Goal: Transaction & Acquisition: Purchase product/service

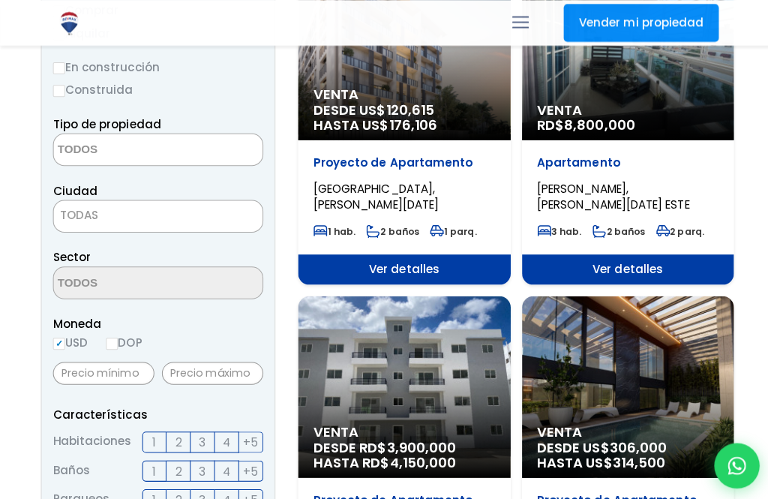
scroll to position [272, 0]
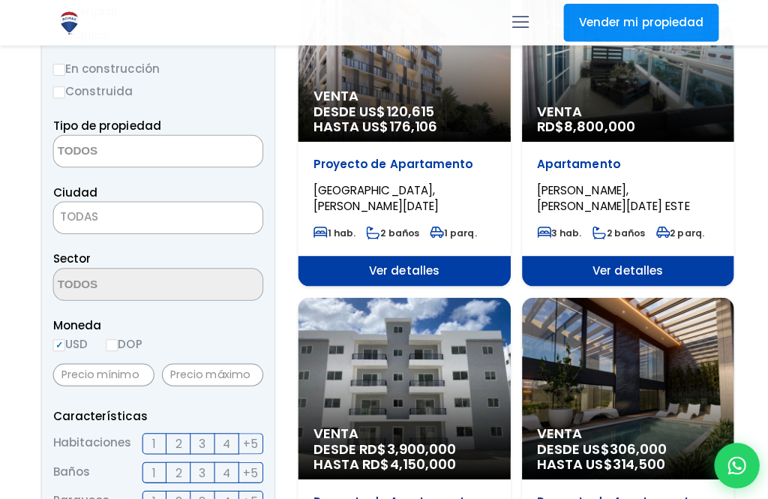
click at [89, 134] on textarea "Search" at bounding box center [126, 150] width 146 height 32
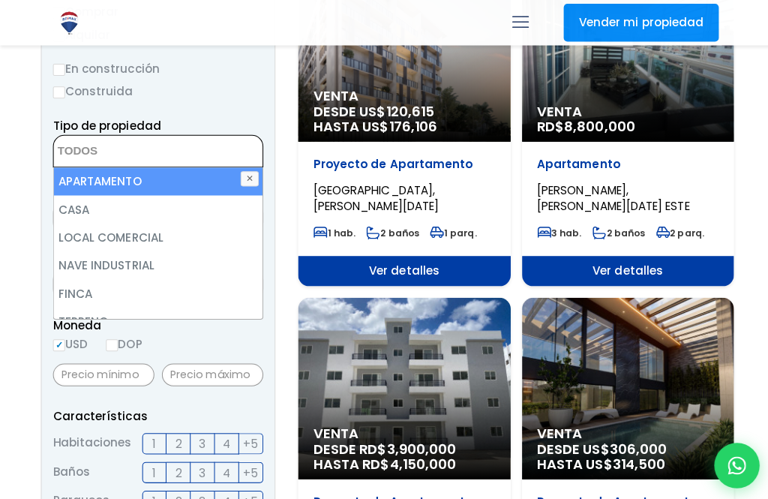
scroll to position [272, 0]
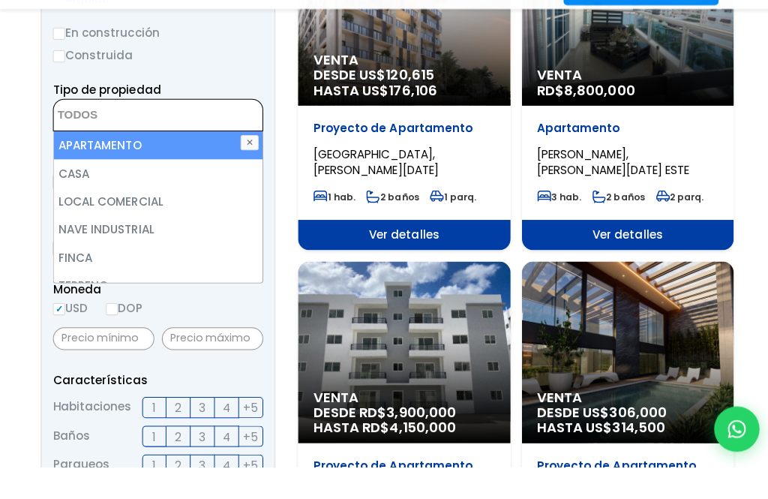
click at [91, 167] on li "APARTAMENTO" at bounding box center [156, 181] width 207 height 28
select select "apartment"
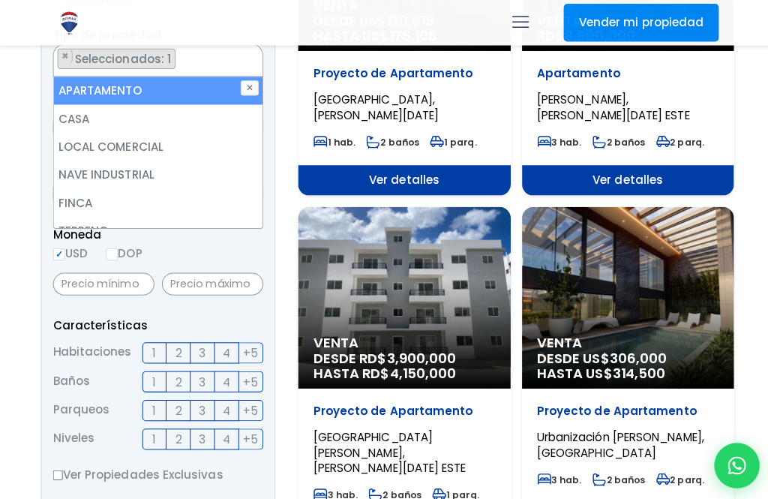
scroll to position [364, 0]
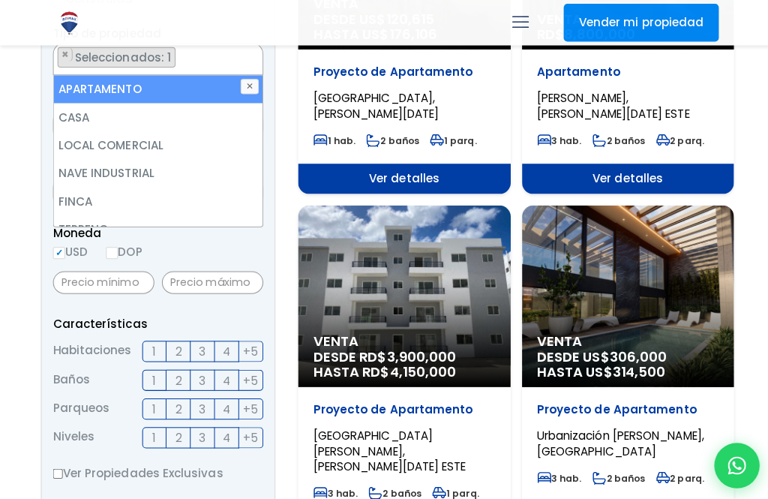
click at [191, 311] on p "Características" at bounding box center [157, 320] width 209 height 19
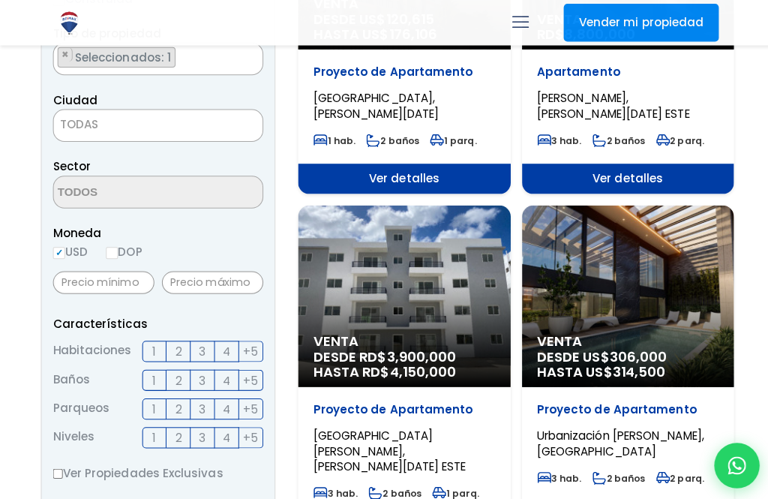
click at [206, 311] on p "Características" at bounding box center [157, 320] width 209 height 19
click at [198, 306] on form "Comprar Alquilar En construcción Construida Tipo de propiedad APARTAMENTO CASA …" at bounding box center [157, 392] width 209 height 963
click at [197, 304] on form "Comprar Alquilar En construcción Construida Tipo de propiedad APARTAMENTO CASA …" at bounding box center [157, 392] width 209 height 963
click at [202, 339] on span "3" at bounding box center [200, 348] width 7 height 19
click at [0, 0] on input "3" at bounding box center [0, 0] width 0 height 0
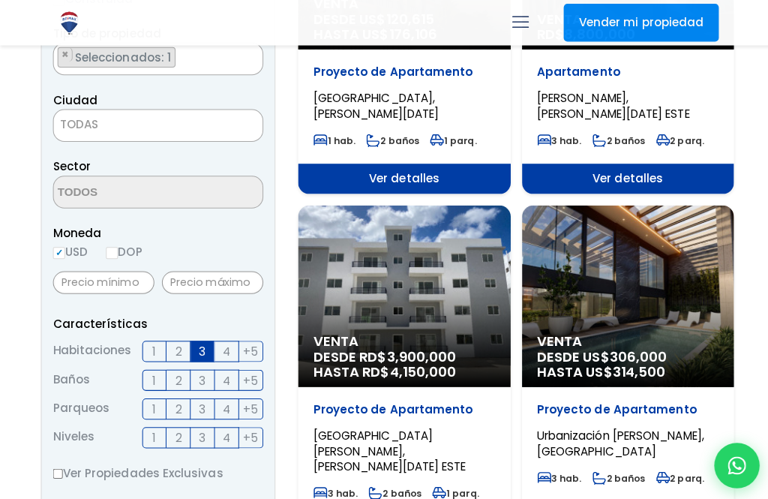
click at [185, 366] on label "2" at bounding box center [177, 376] width 24 height 21
click at [0, 0] on input "2" at bounding box center [0, 0] width 0 height 0
click at [157, 395] on label "1" at bounding box center [153, 405] width 24 height 21
click at [0, 0] on input "1" at bounding box center [0, 0] width 0 height 0
click at [155, 423] on label "1" at bounding box center [153, 433] width 24 height 21
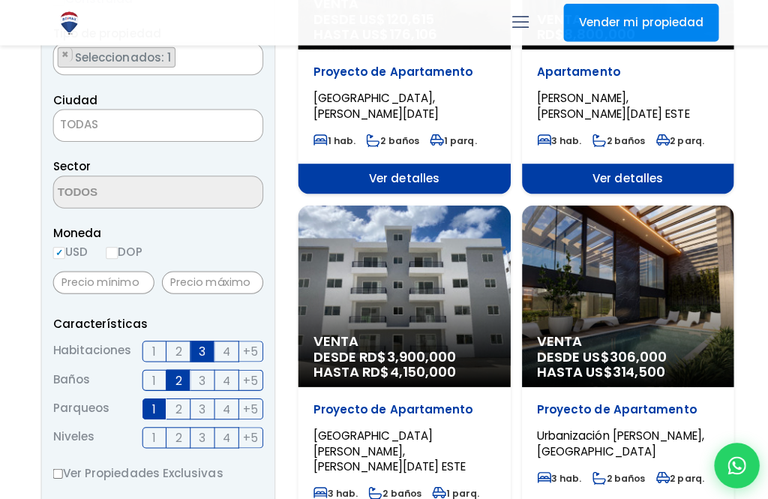
click at [0, 0] on input "1" at bounding box center [0, 0] width 0 height 0
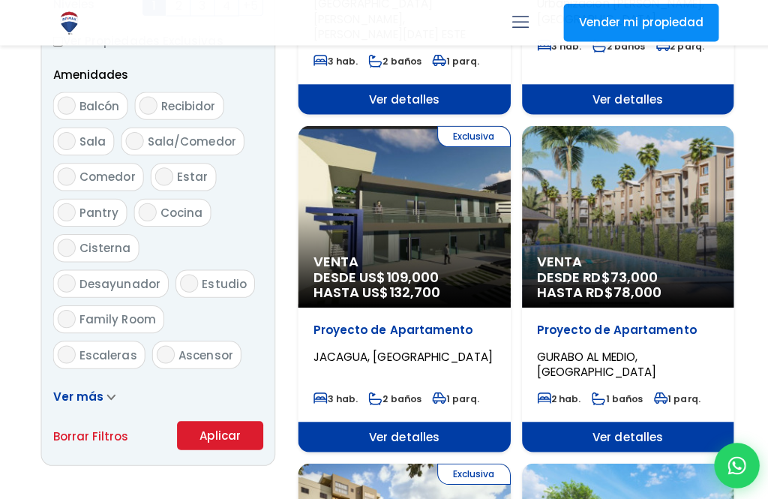
scroll to position [794, 0]
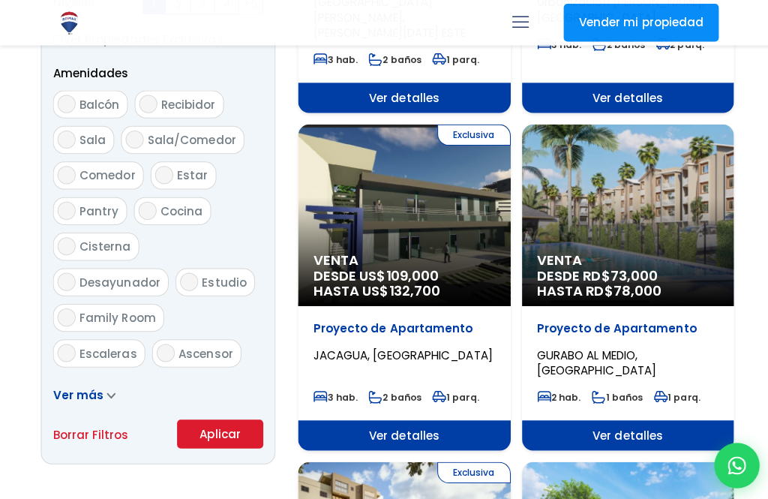
click at [199, 416] on button "Aplicar" at bounding box center [219, 430] width 86 height 29
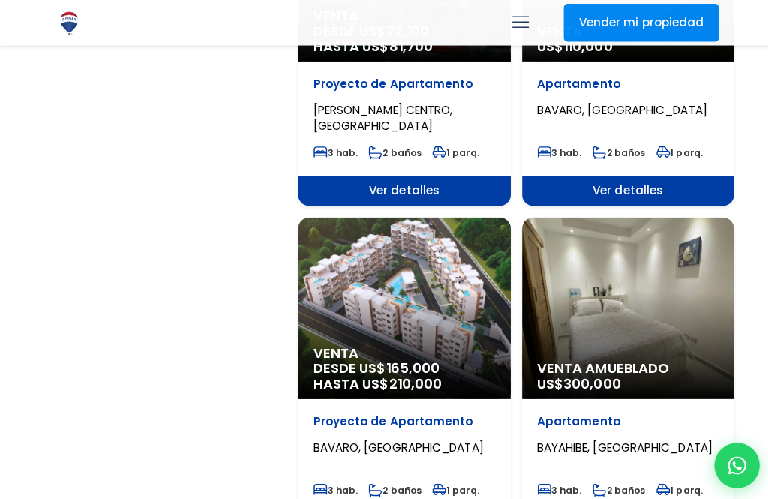
scroll to position [1364, 0]
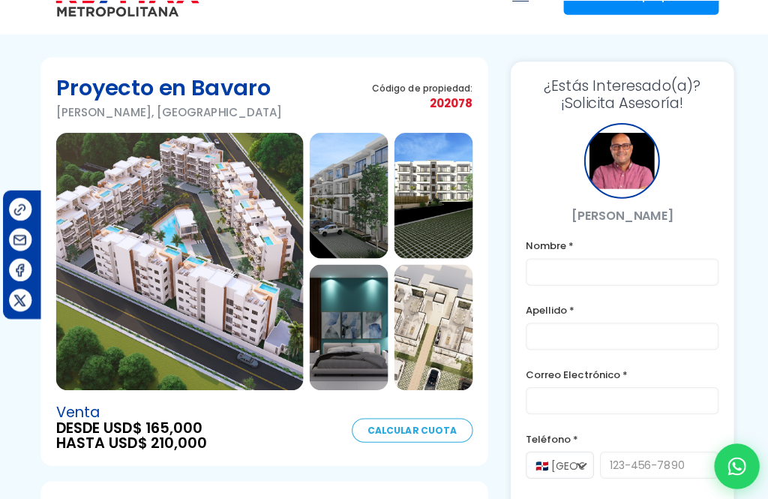
scroll to position [40, 0]
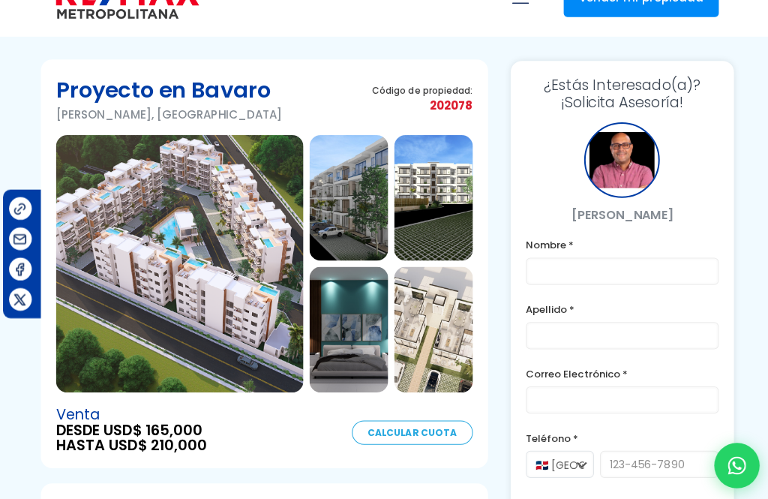
click at [380, 197] on img at bounding box center [346, 196] width 78 height 125
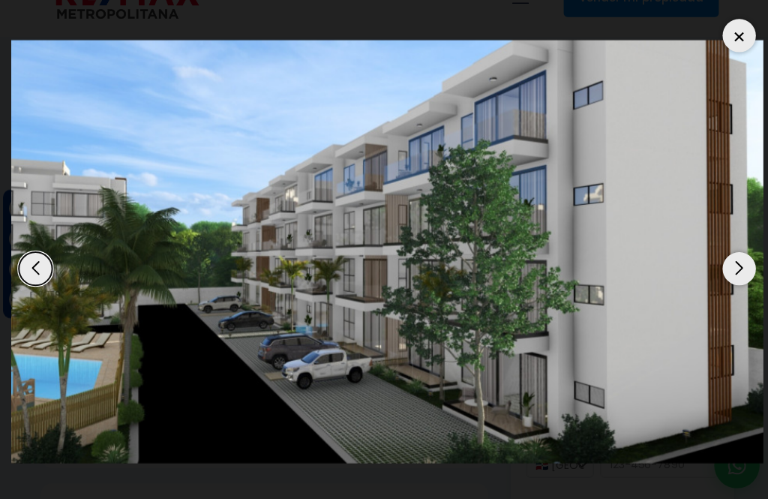
click at [733, 283] on div "Next slide" at bounding box center [732, 266] width 33 height 33
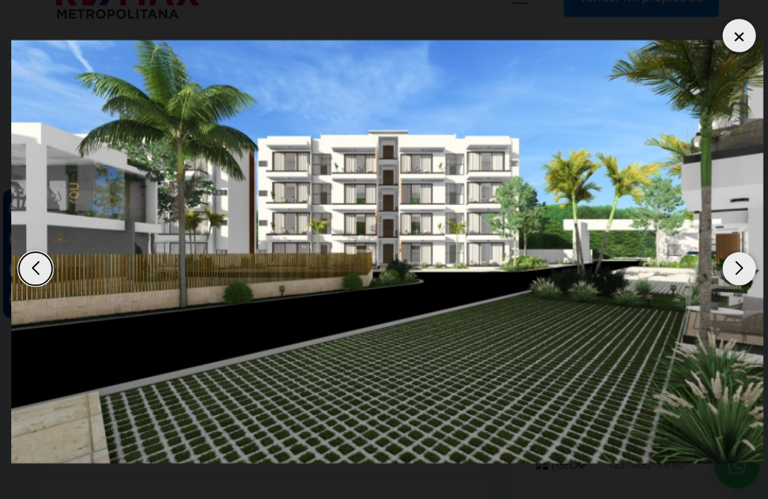
click at [734, 283] on div "Next slide" at bounding box center [732, 266] width 33 height 33
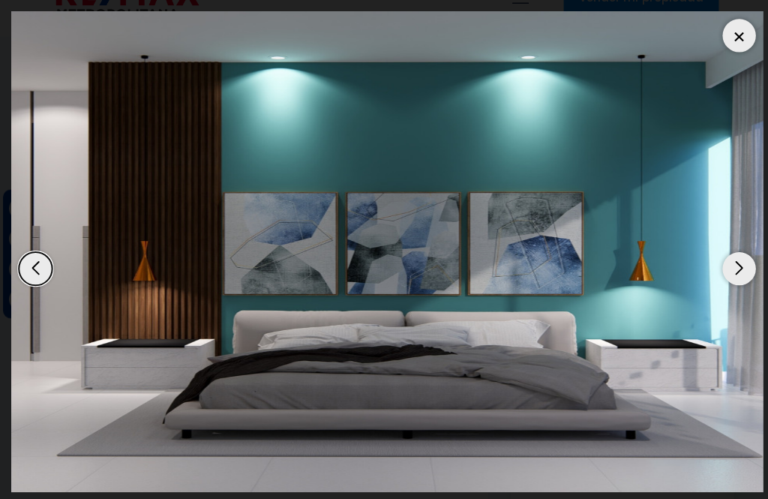
scroll to position [108, 0]
click at [727, 272] on div "Next slide" at bounding box center [732, 266] width 33 height 33
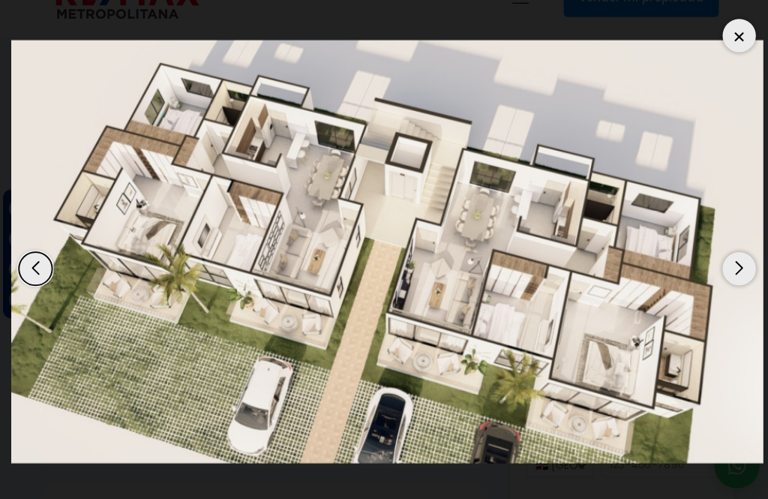
scroll to position [46, 0]
click at [736, 283] on div "Next slide" at bounding box center [732, 266] width 33 height 33
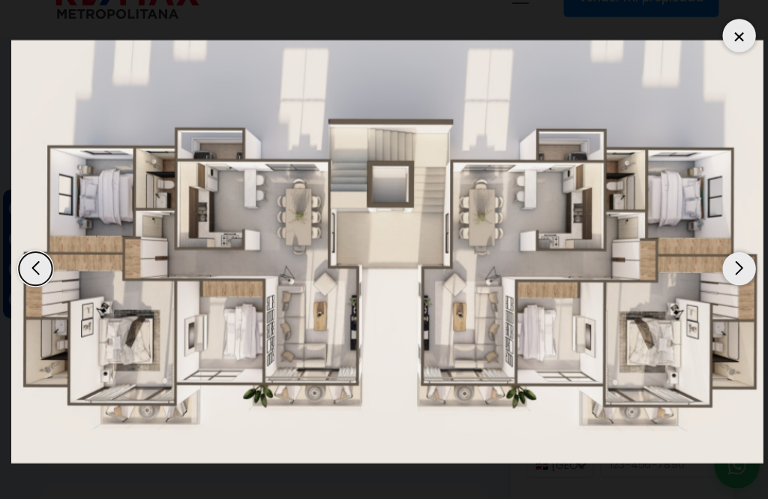
click at [748, 283] on div "Next slide" at bounding box center [732, 266] width 33 height 33
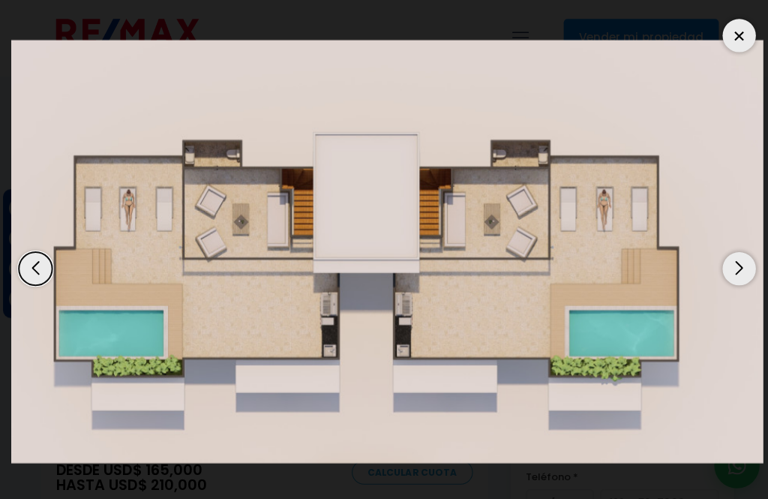
scroll to position [0, 0]
